Goal: Task Accomplishment & Management: Manage account settings

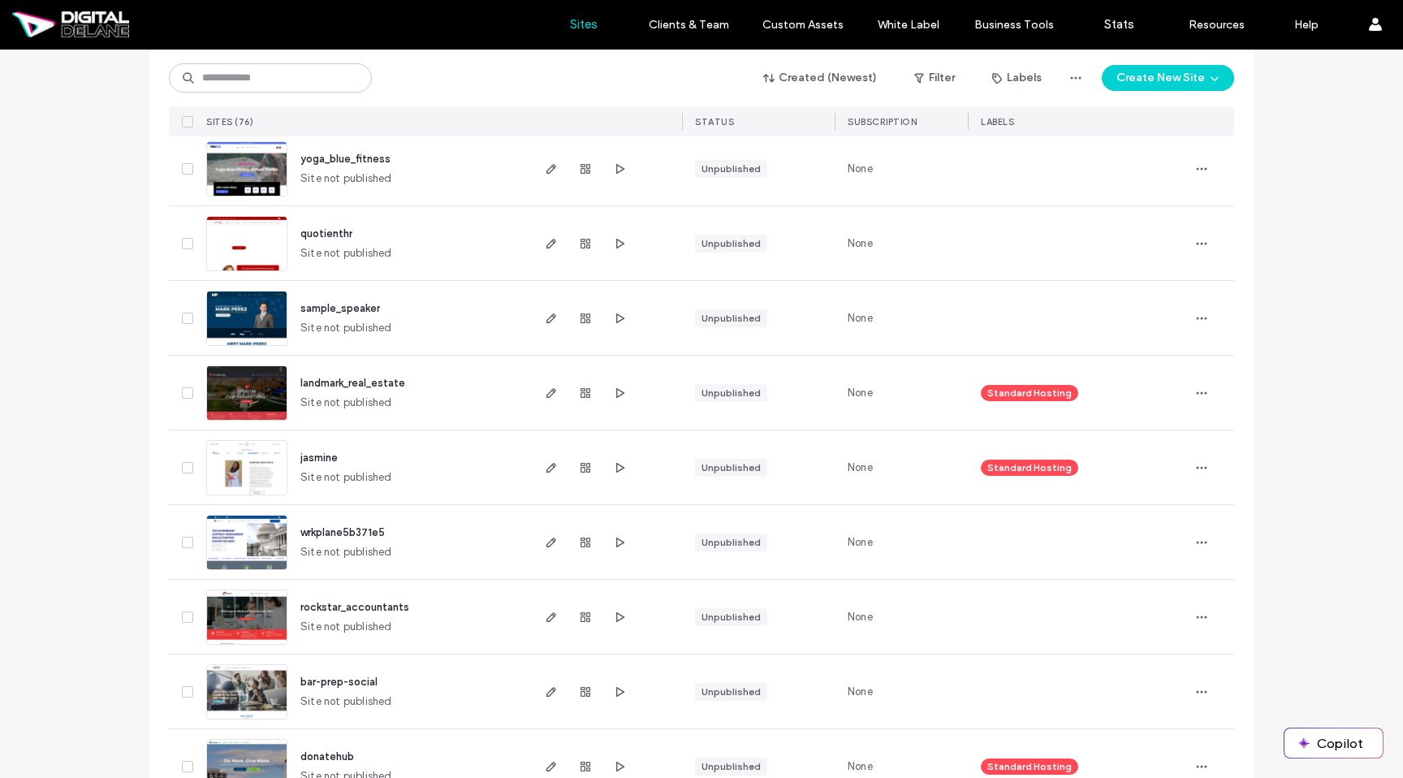
scroll to position [497, 0]
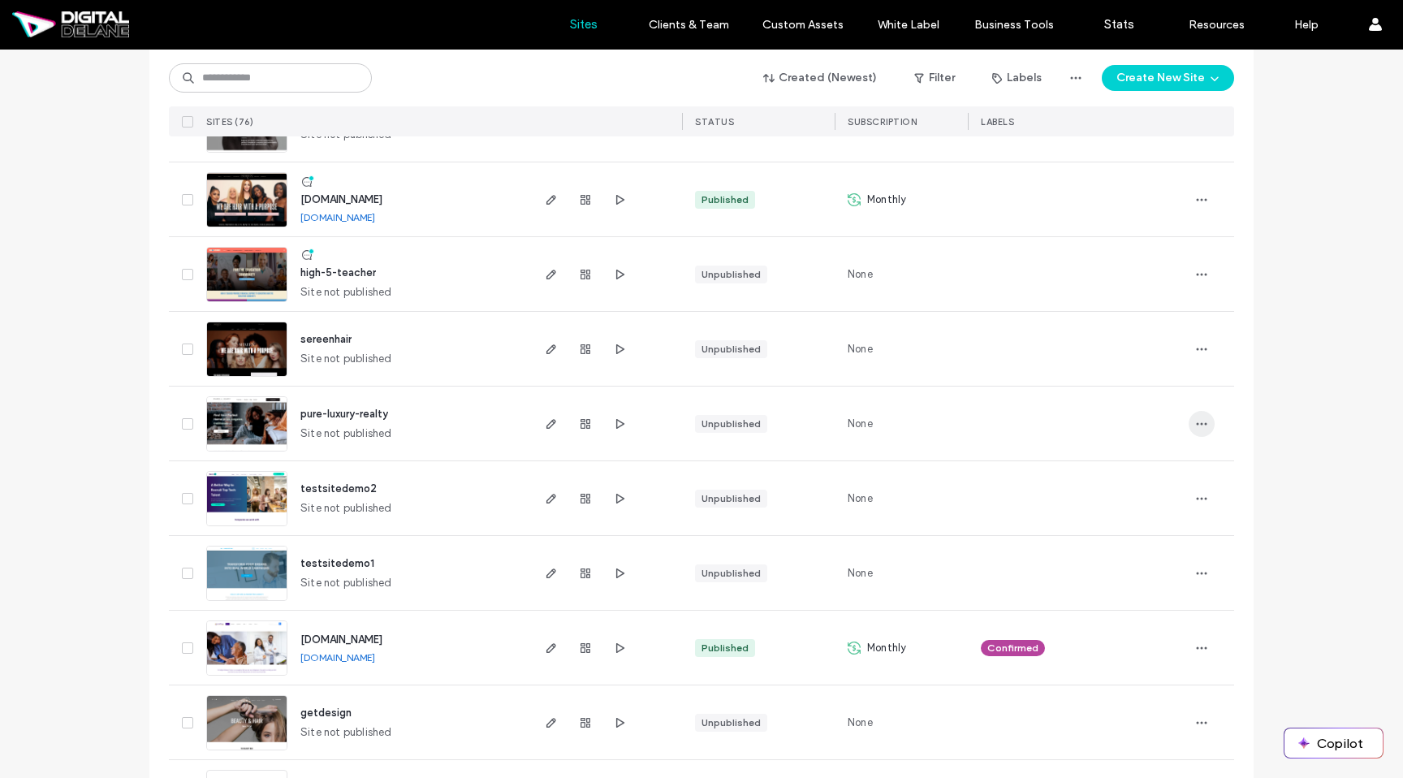
click at [1195, 420] on icon "button" at bounding box center [1201, 423] width 13 height 13
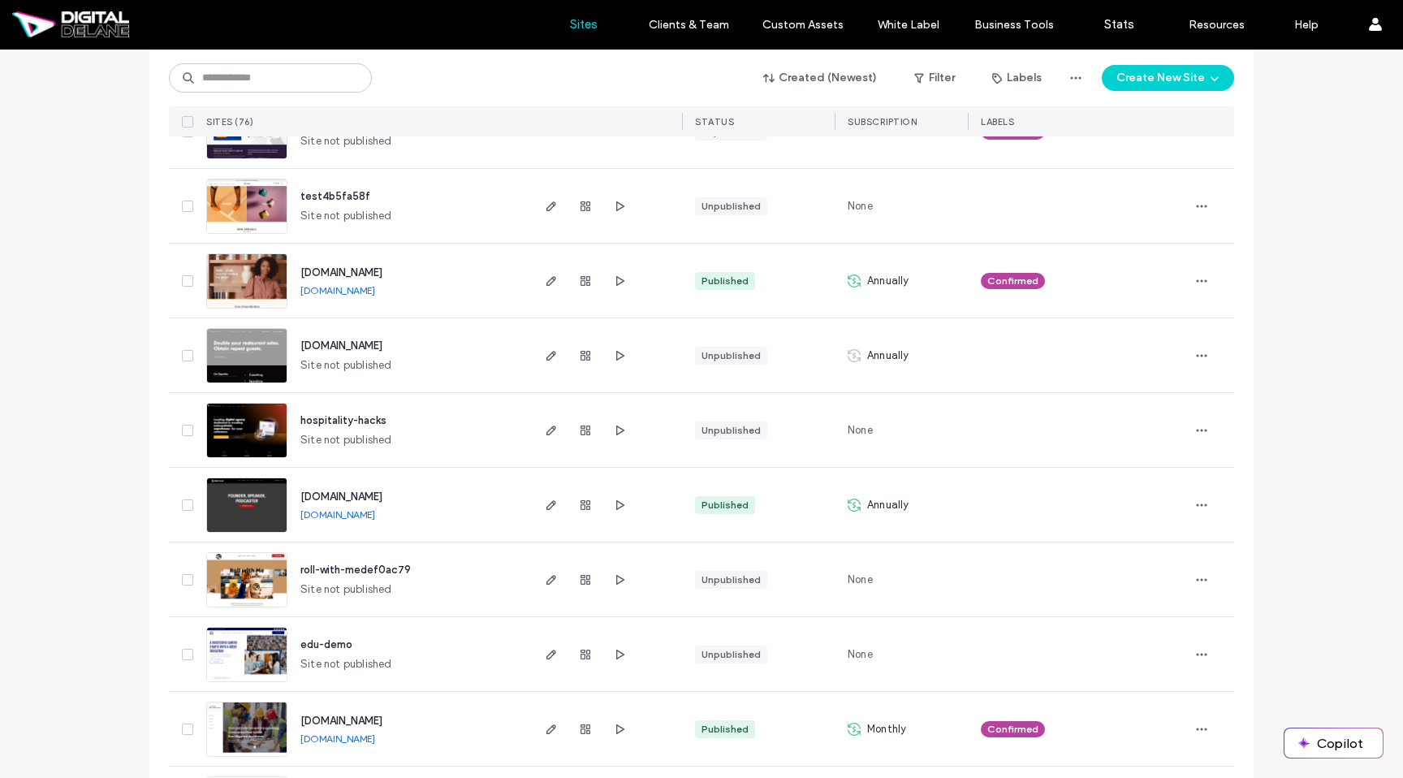
scroll to position [2285, 0]
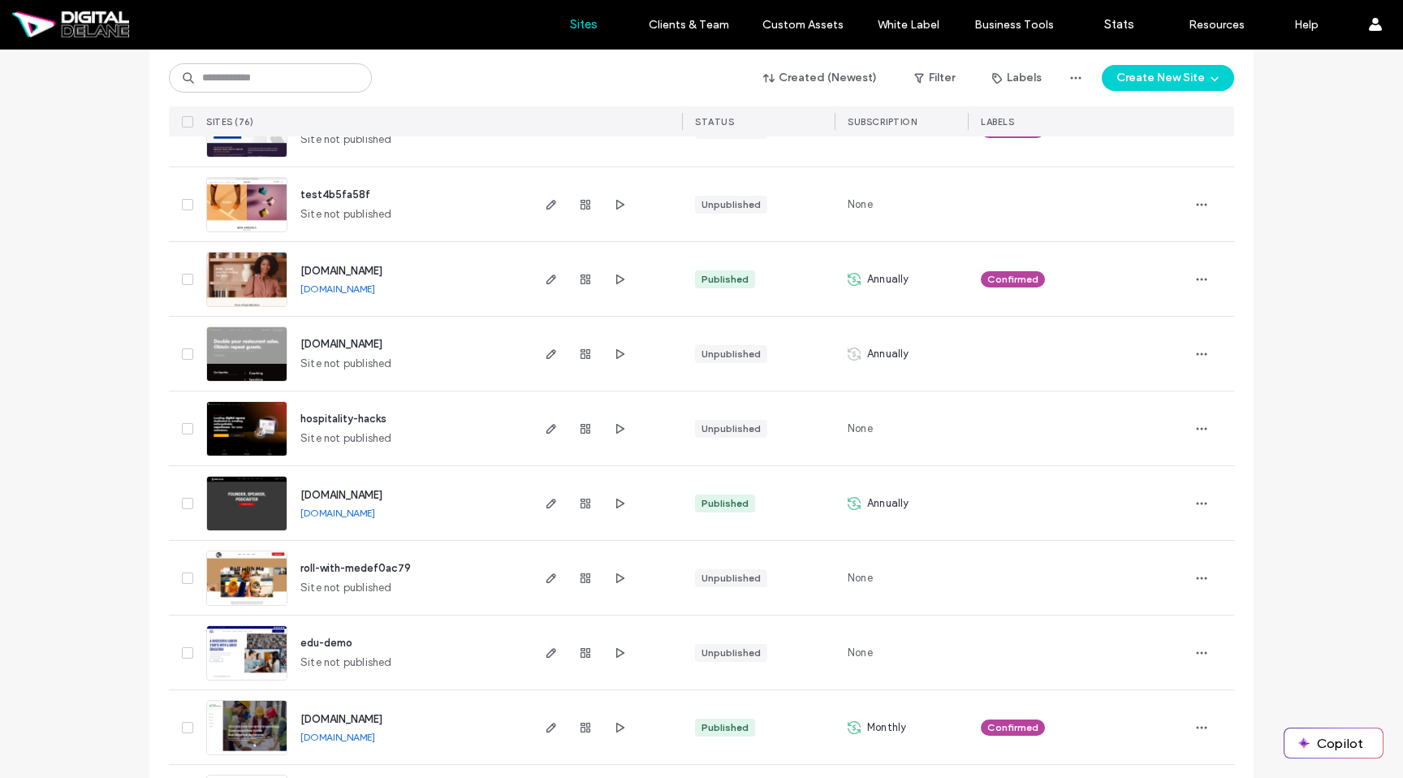
click at [1217, 272] on div at bounding box center [1211, 279] width 45 height 74
click at [1209, 276] on div at bounding box center [1211, 279] width 45 height 74
click at [1198, 278] on icon "button" at bounding box center [1201, 279] width 13 height 13
click at [232, 279] on img at bounding box center [247, 308] width 80 height 110
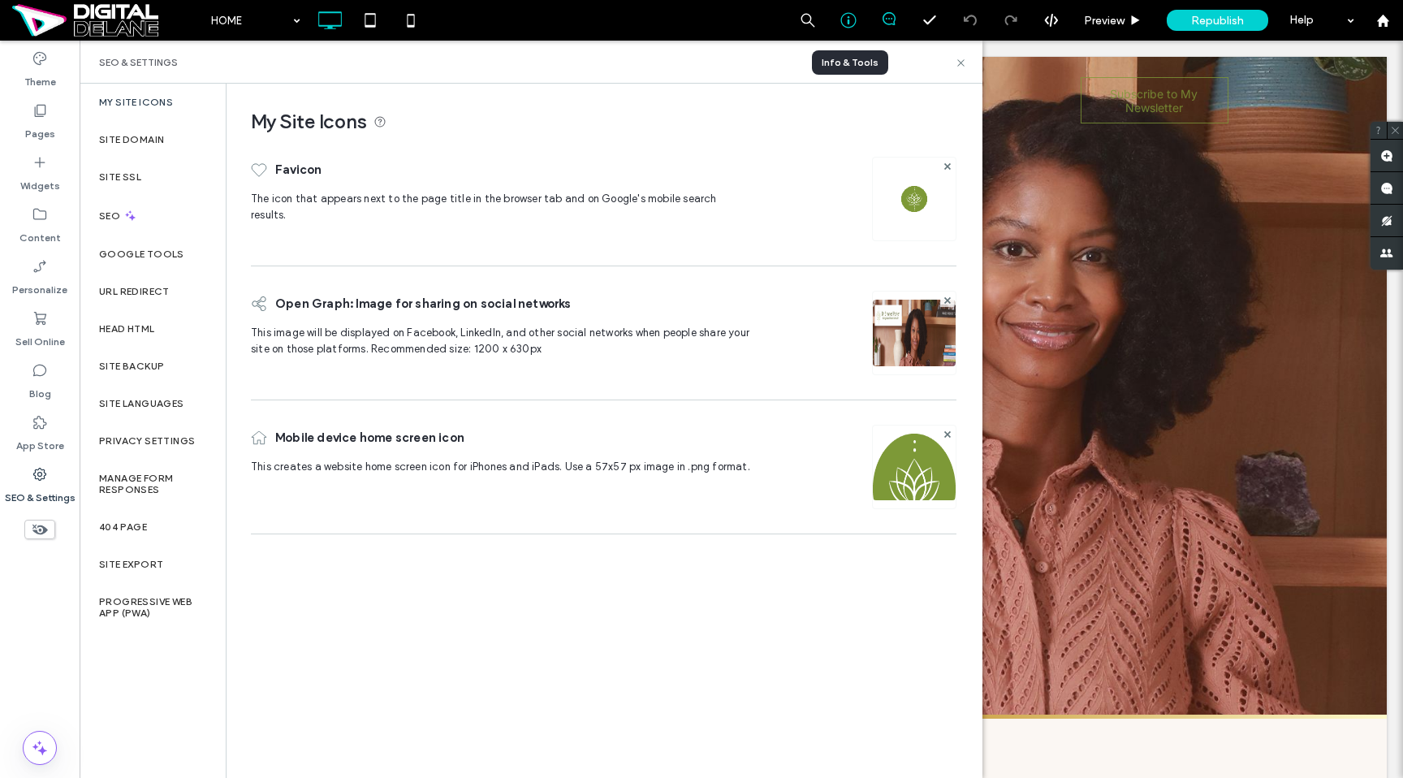
click at [838, 19] on div at bounding box center [848, 20] width 40 height 16
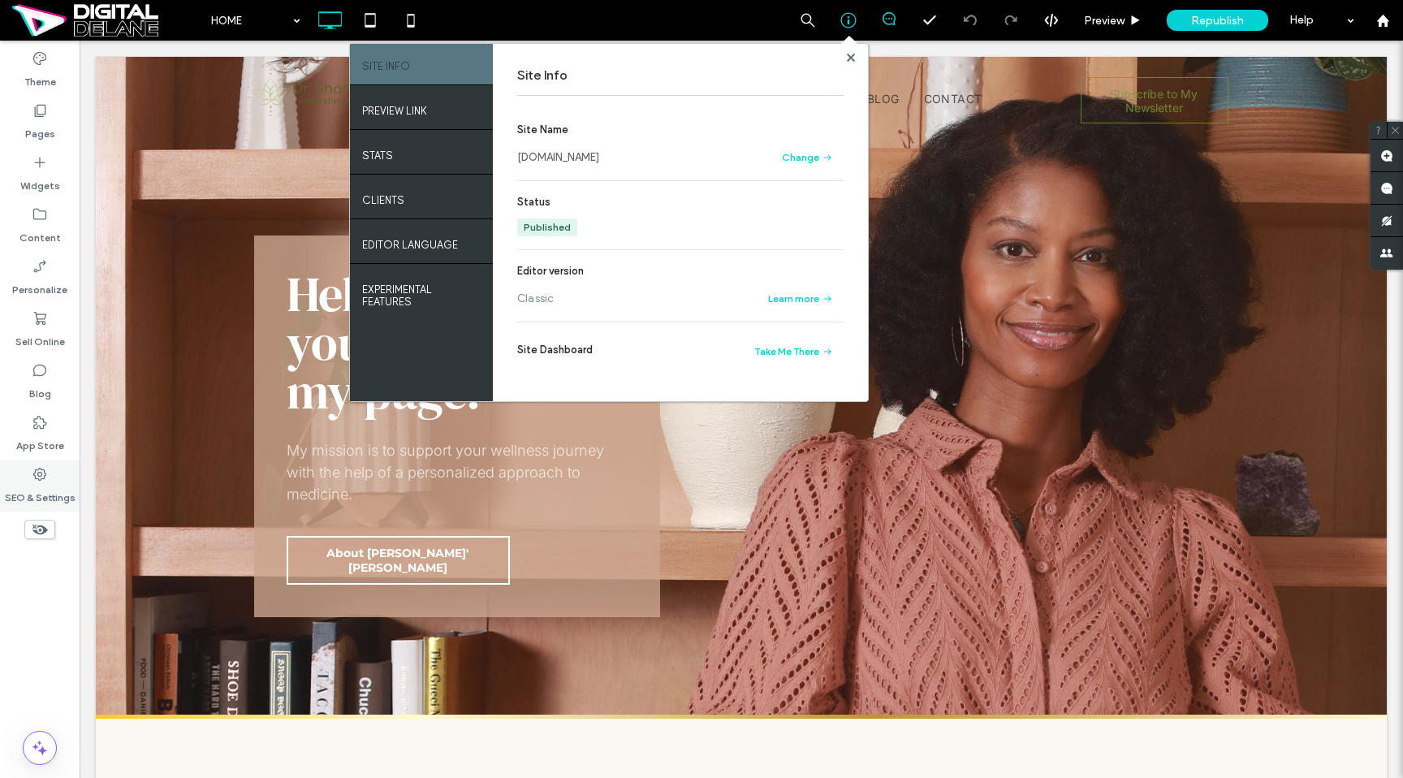
click at [53, 491] on label "SEO & Settings" at bounding box center [40, 493] width 71 height 23
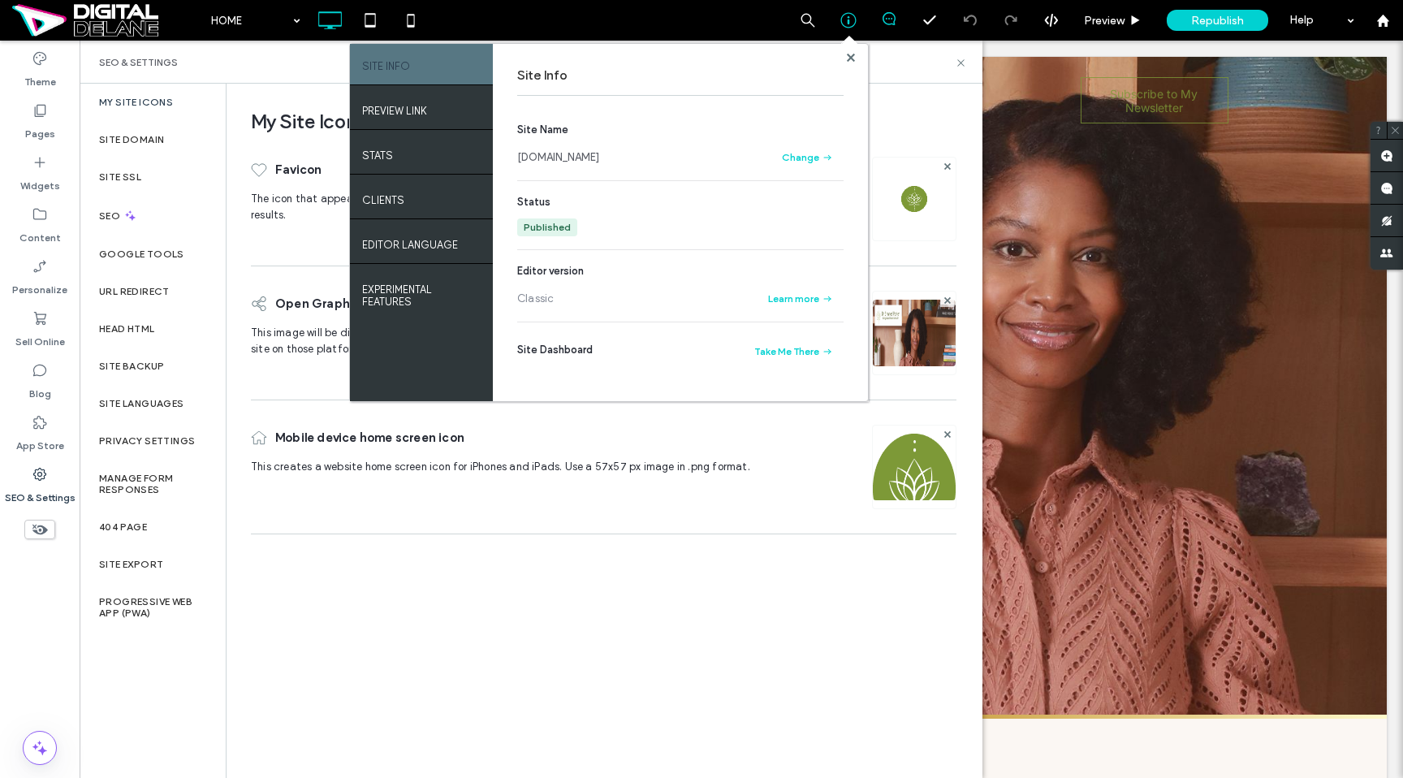
click at [189, 106] on div "My Site Icons" at bounding box center [153, 102] width 146 height 37
click at [169, 145] on div "Site Domain" at bounding box center [153, 139] width 146 height 37
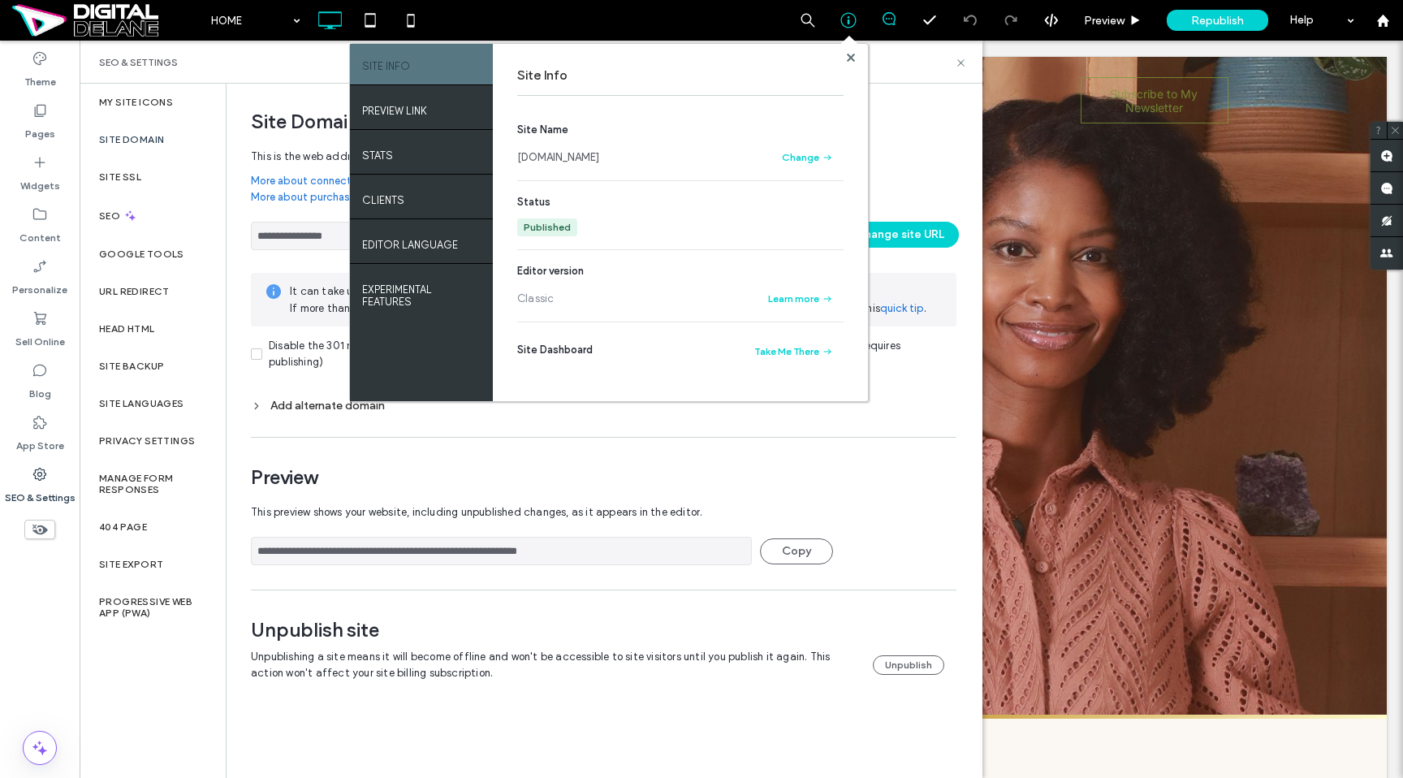
click at [840, 58] on div "Site Info" at bounding box center [680, 76] width 326 height 40
click at [841, 58] on div "Site Info" at bounding box center [680, 76] width 326 height 40
click at [852, 54] on use at bounding box center [850, 57] width 8 height 8
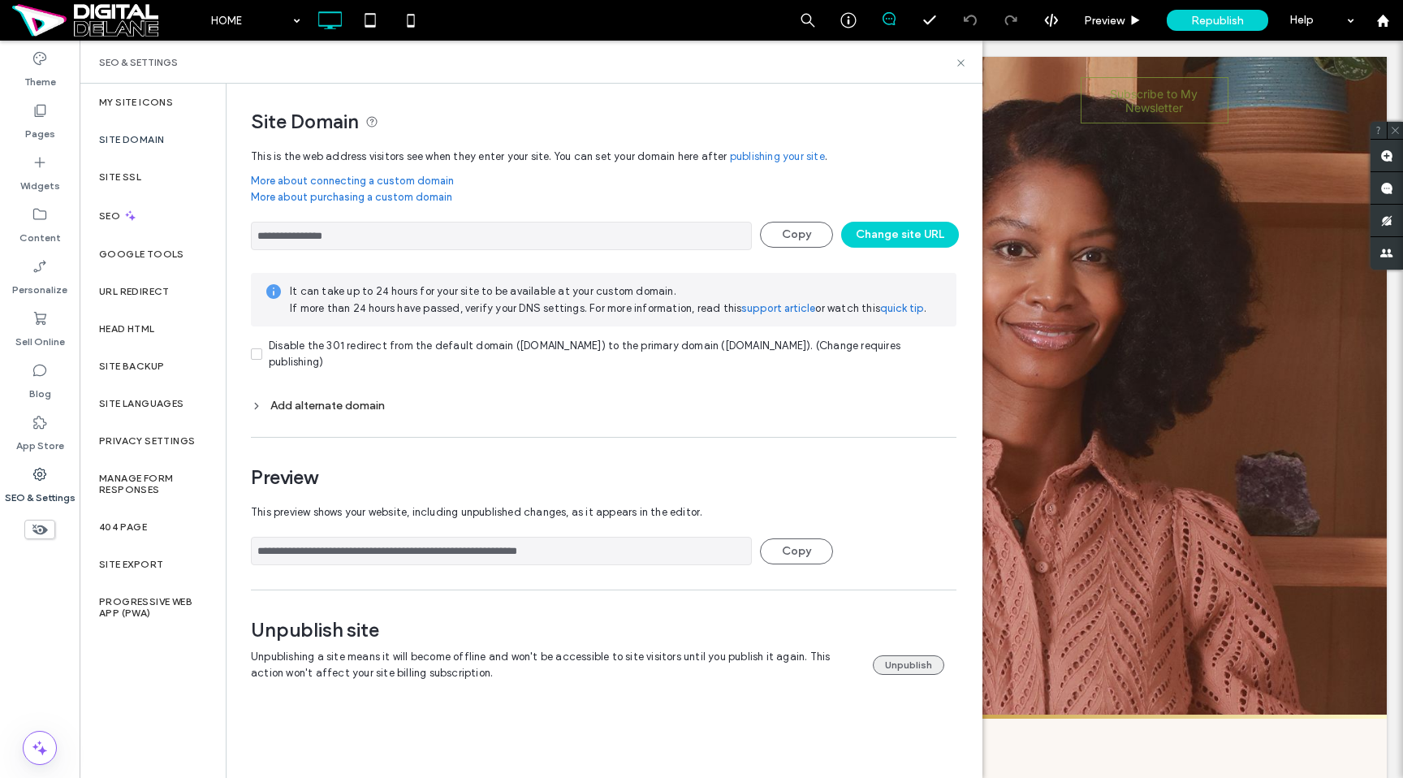
click at [889, 658] on button "Unpublish" at bounding box center [908, 664] width 71 height 19
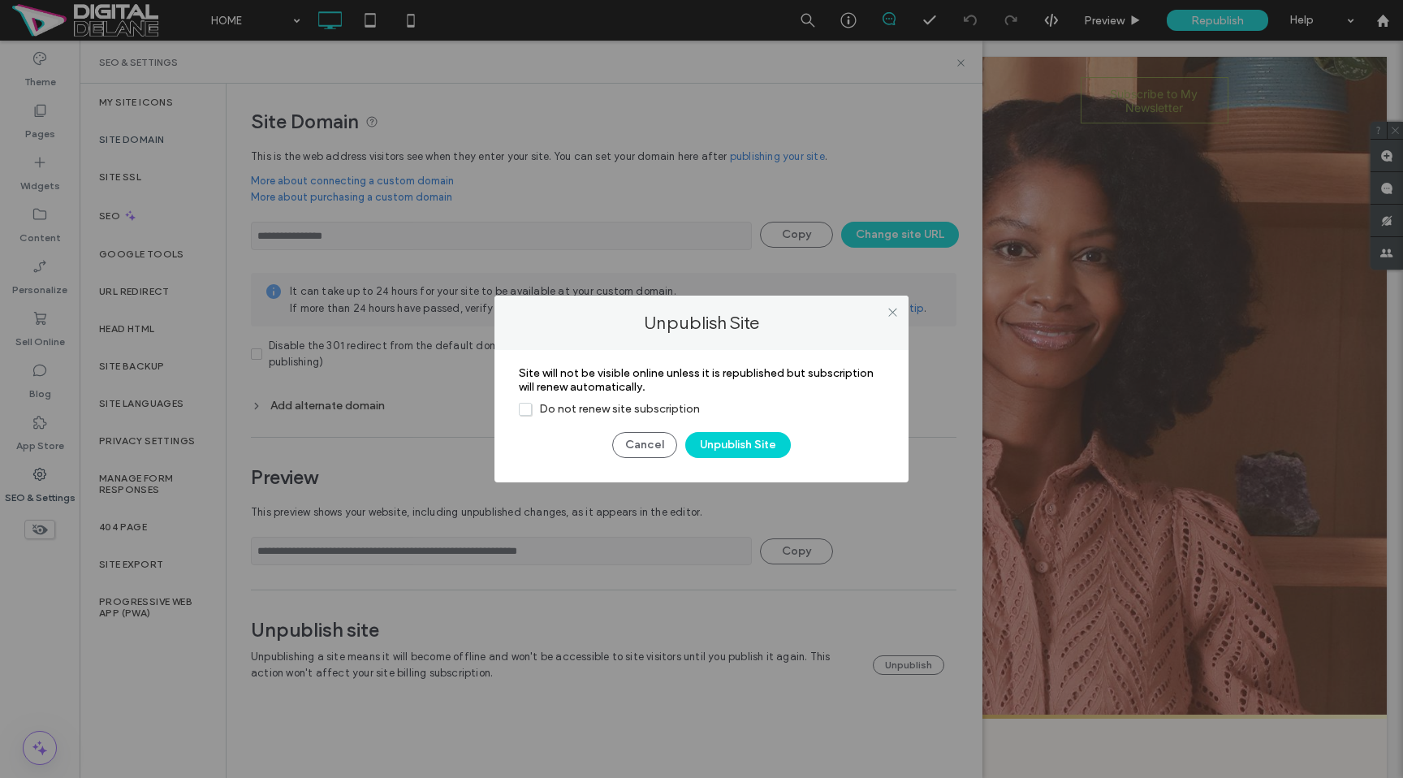
click at [535, 409] on span "Do not renew site subscription" at bounding box center [609, 409] width 181 height 14
click at [757, 443] on button "Unpublish Site" at bounding box center [738, 445] width 106 height 26
